Goal: Information Seeking & Learning: Learn about a topic

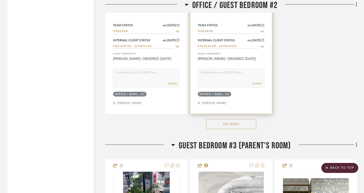
scroll to position [5161, 0]
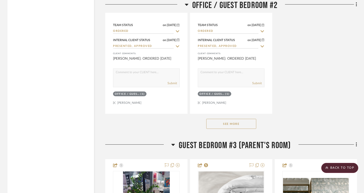
click at [236, 119] on button "See More" at bounding box center [231, 124] width 50 height 10
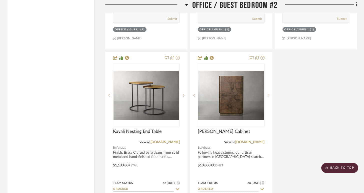
scroll to position [5225, 0]
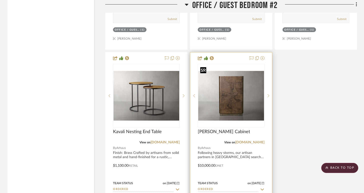
click at [233, 99] on img "0" at bounding box center [231, 96] width 66 height 50
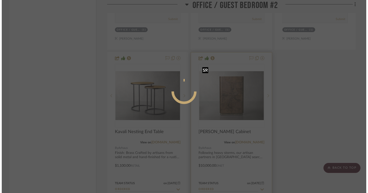
scroll to position [0, 0]
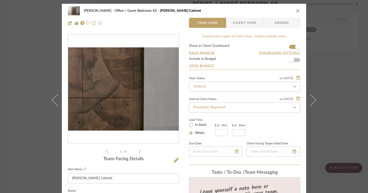
click at [136, 86] on img "0" at bounding box center [123, 88] width 111 height 83
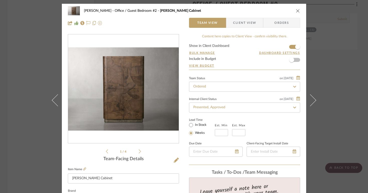
click at [292, 13] on div "[PERSON_NAME] Office / Guest Bedroom #2 [PERSON_NAME] Cabinet" at bounding box center [184, 11] width 232 height 10
click at [293, 12] on div "[PERSON_NAME] Office / Guest Bedroom #2 [PERSON_NAME] Cabinet" at bounding box center [184, 11] width 232 height 10
click at [296, 10] on icon "close" at bounding box center [298, 11] width 4 height 4
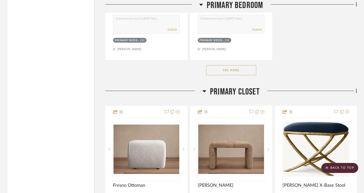
scroll to position [3382, 0]
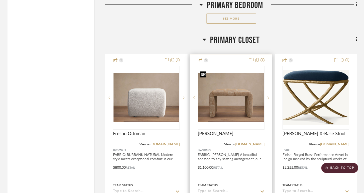
click at [217, 100] on img "0" at bounding box center [231, 98] width 66 height 50
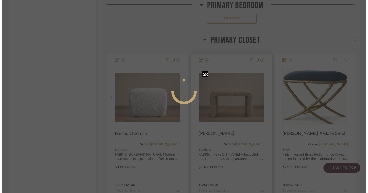
scroll to position [0, 0]
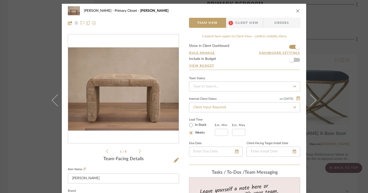
click at [139, 150] on icon at bounding box center [140, 151] width 2 height 5
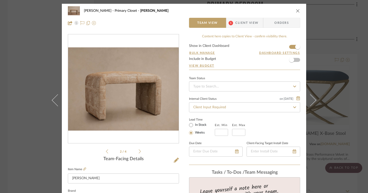
click at [139, 150] on div "2 / 4" at bounding box center [123, 94] width 111 height 120
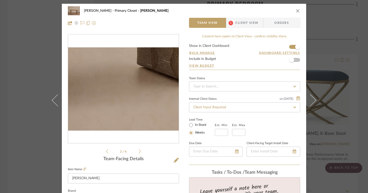
click at [129, 116] on img "1" at bounding box center [123, 88] width 111 height 83
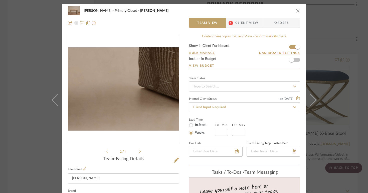
click at [129, 109] on img "1" at bounding box center [123, 88] width 111 height 83
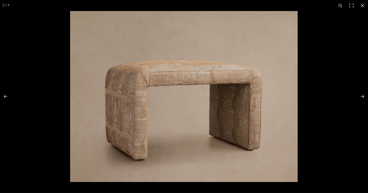
click at [129, 109] on img at bounding box center [183, 96] width 227 height 171
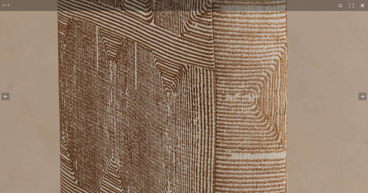
click at [362, 9] on button at bounding box center [362, 5] width 11 height 11
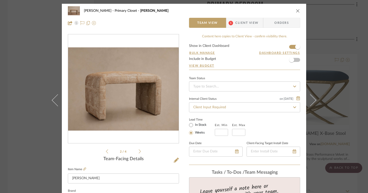
click at [296, 12] on icon "close" at bounding box center [298, 11] width 4 height 4
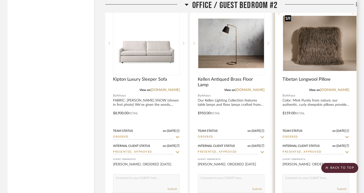
scroll to position [4834, 0]
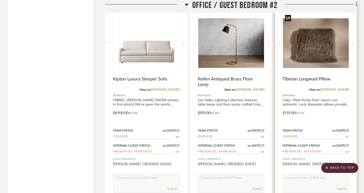
click at [0, 0] on img at bounding box center [0, 0] width 0 height 0
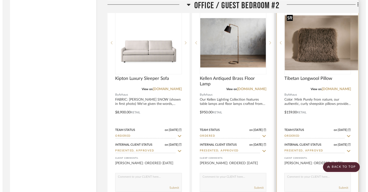
scroll to position [0, 0]
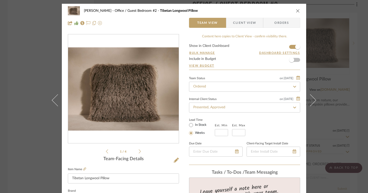
click at [148, 95] on img "0" at bounding box center [123, 88] width 111 height 83
click at [145, 102] on img "0" at bounding box center [123, 88] width 111 height 83
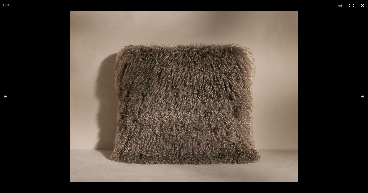
click at [364, 167] on div at bounding box center [254, 107] width 368 height 193
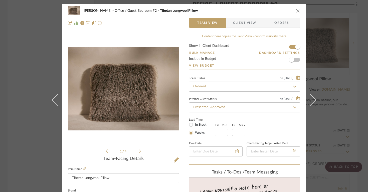
click at [296, 11] on icon "close" at bounding box center [298, 11] width 4 height 4
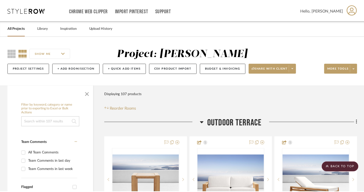
scroll to position [4834, 0]
